Goal: Information Seeking & Learning: Obtain resource

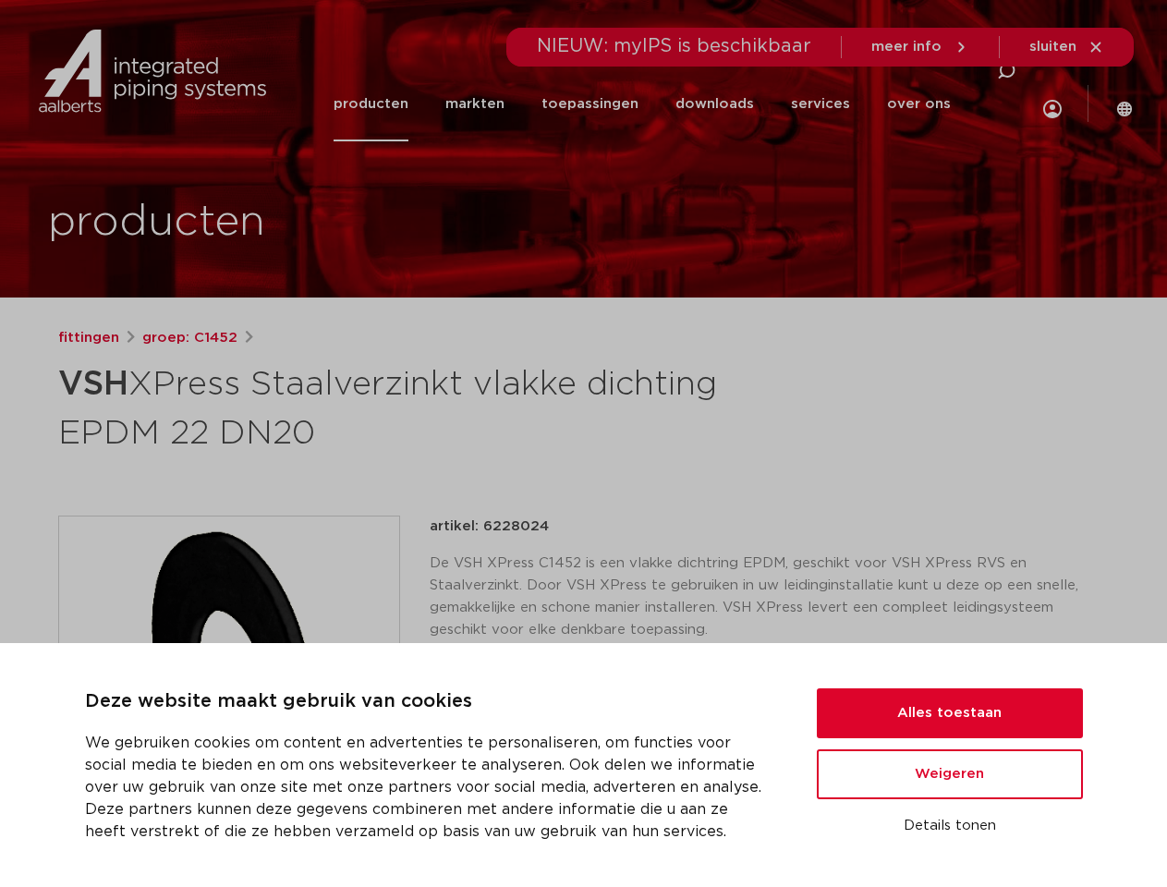
click at [583, 444] on h1 "VSH XPress Staalverzinkt vlakke dichting EPDM 22 DN20" at bounding box center [405, 407] width 694 height 100
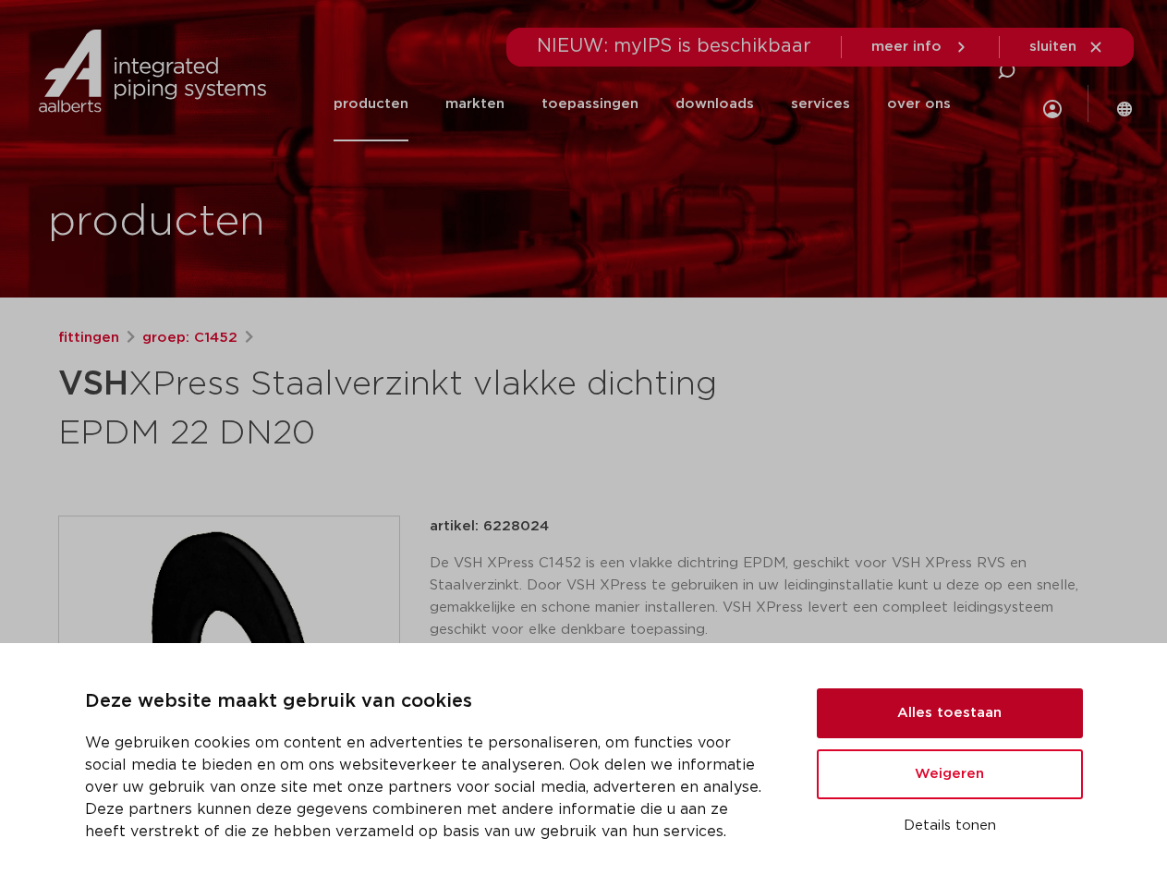
click at [950, 713] on button "Alles toestaan" at bounding box center [950, 713] width 266 height 50
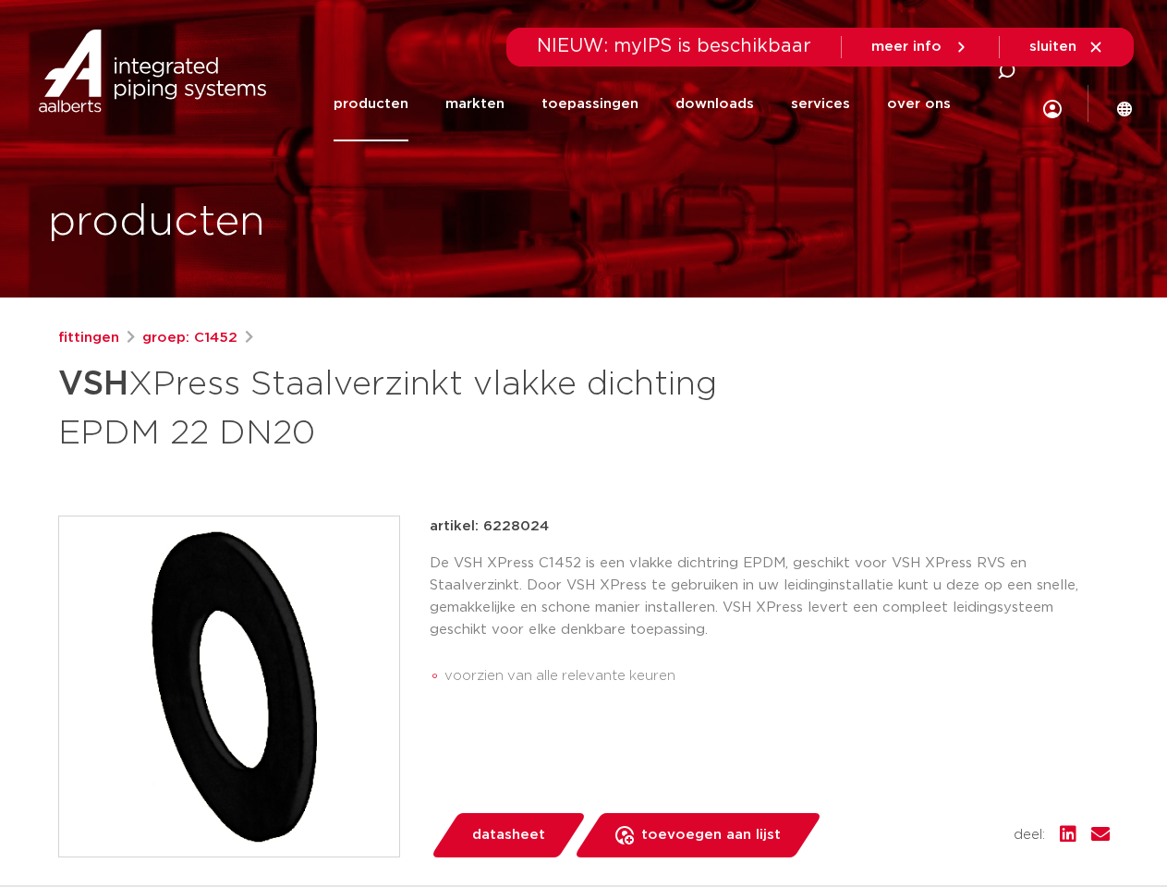
click at [950, 774] on div "artikel: 6228024 De VSH XPress C1452 is een vlakke dichtring EPDM, geschikt voo…" at bounding box center [770, 687] width 680 height 342
click at [950, 826] on div "datasheet toevoegen aan lijst opslaan in my IPS verwijder uit lijst deel:" at bounding box center [776, 835] width 665 height 44
click at [650, 103] on li "toepassingen" at bounding box center [590, 104] width 134 height 75
click at [1004, 82] on icon at bounding box center [1006, 71] width 22 height 22
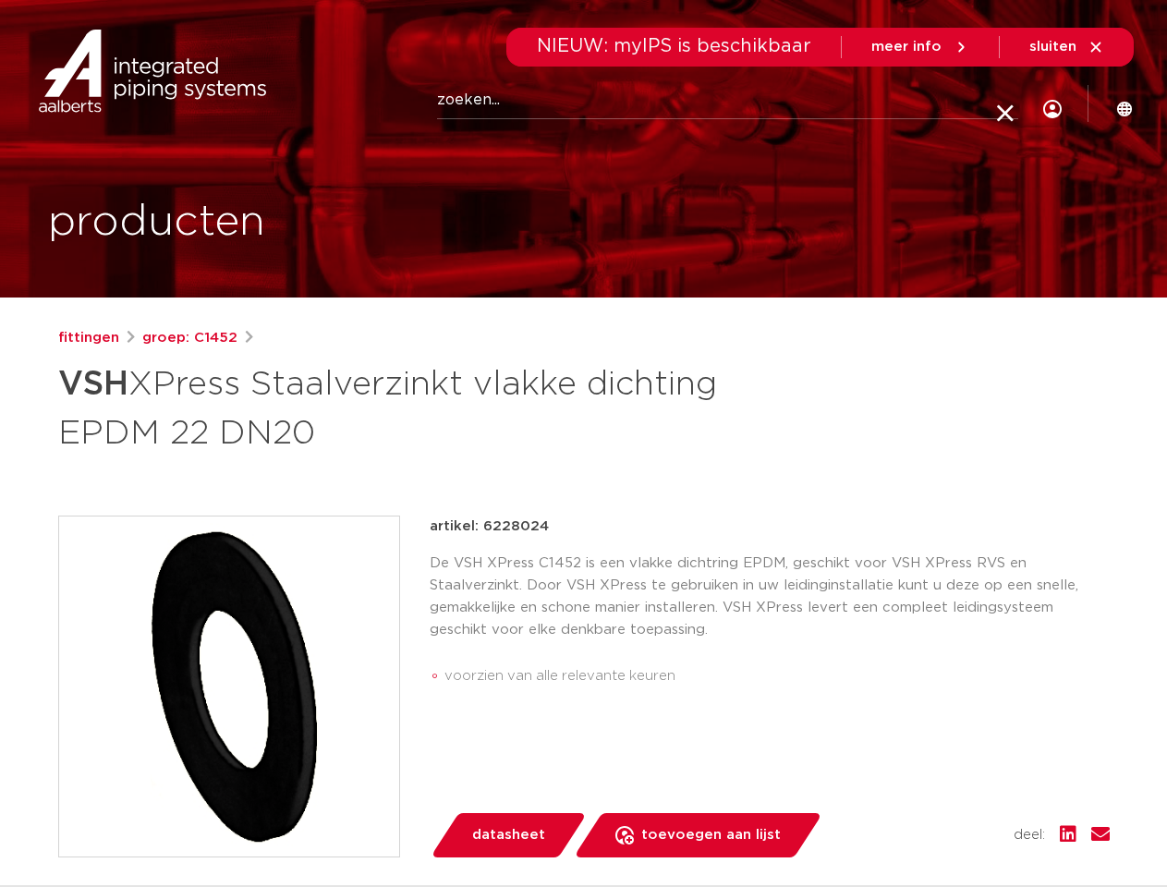
click at [1067, 47] on span "sluiten" at bounding box center [1052, 47] width 47 height 14
